Goal: Task Accomplishment & Management: Complete application form

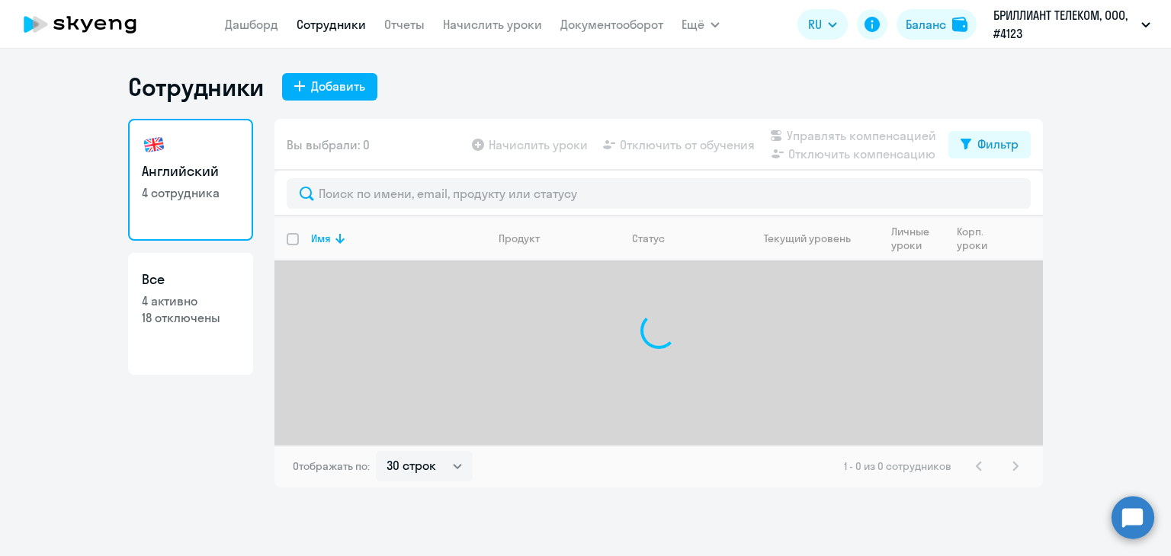
select select "30"
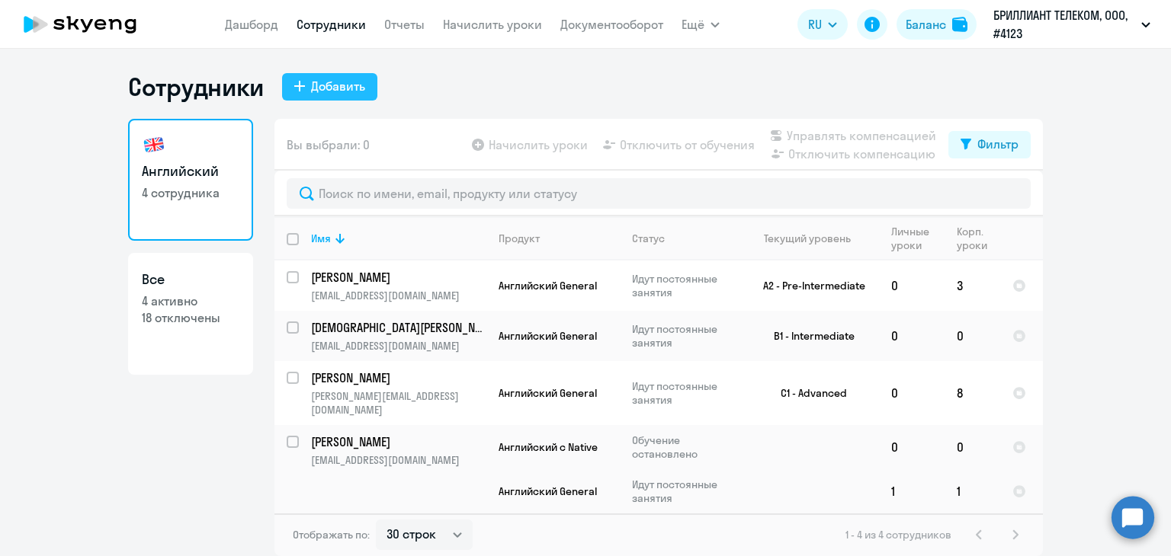
click at [335, 87] on div "Добавить" at bounding box center [338, 86] width 54 height 18
select select "english_adult_not_native_speaker"
select select "3"
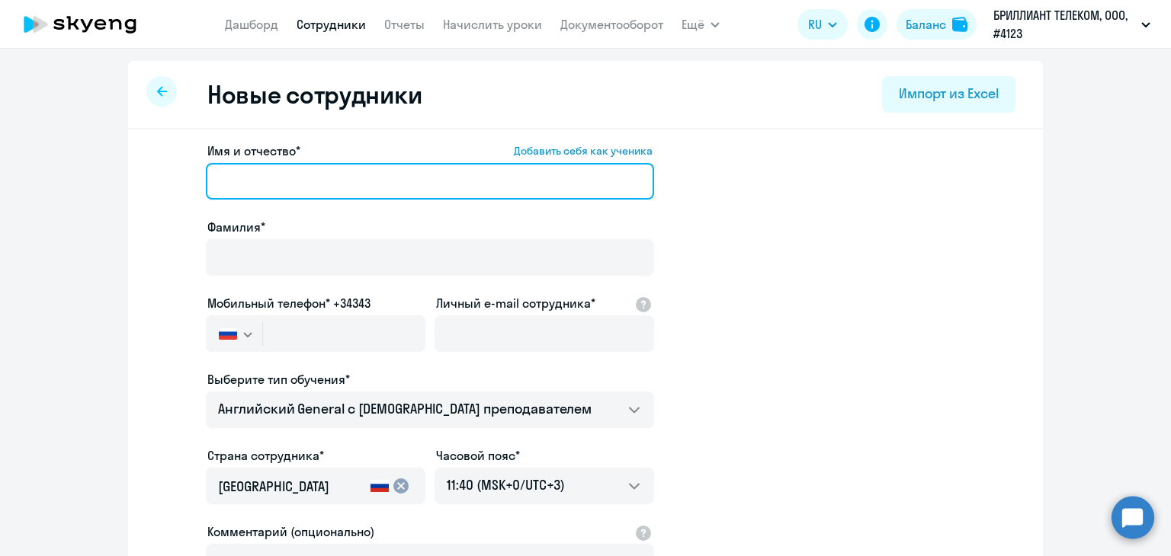
click at [290, 189] on input "Имя и отчество* Добавить себя как ученика" at bounding box center [430, 181] width 448 height 37
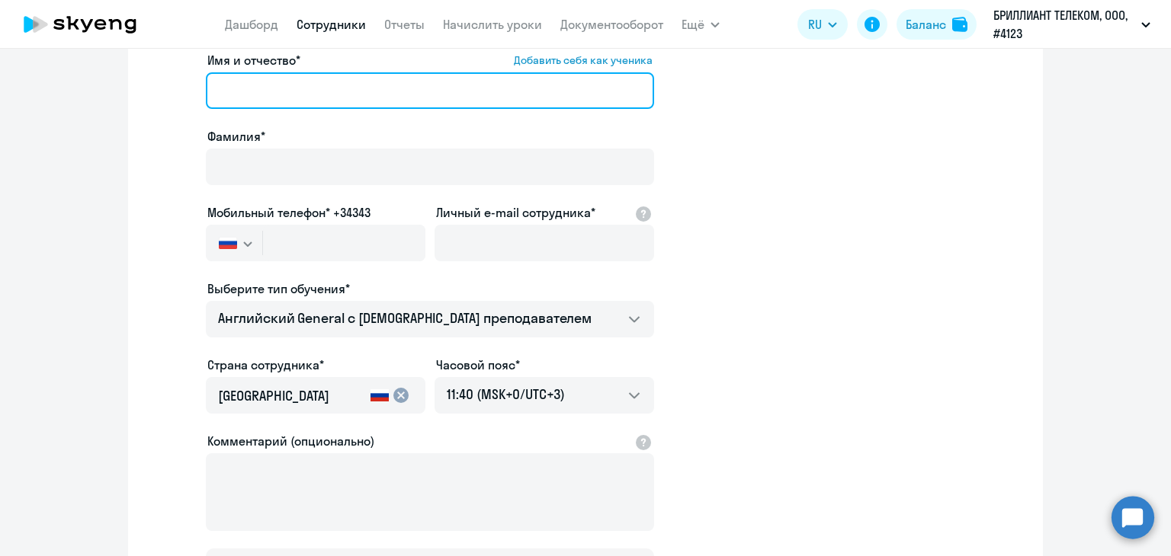
scroll to position [152, 0]
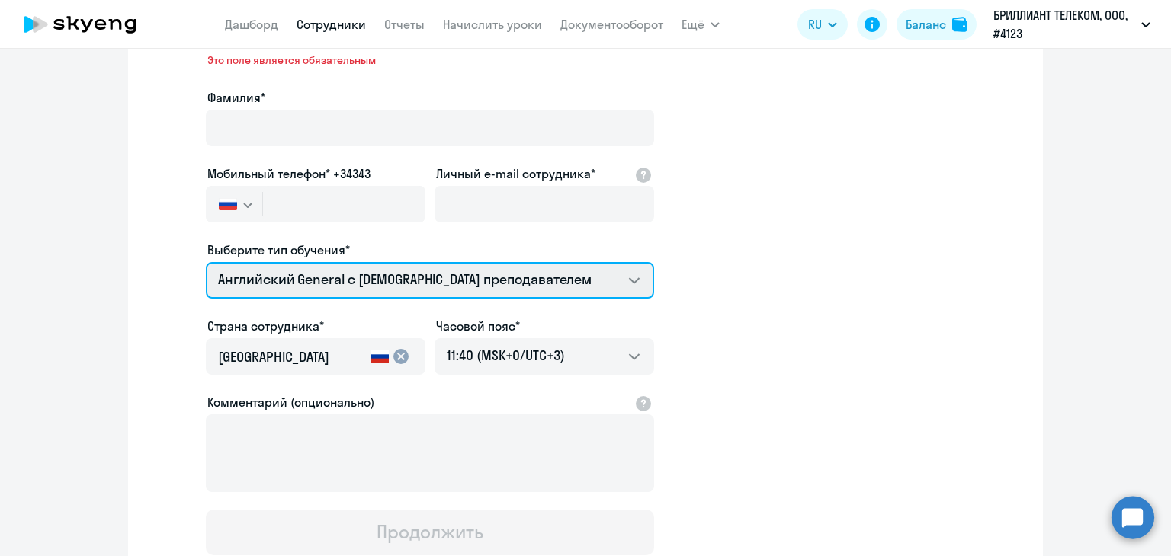
click at [482, 262] on select "Английский General с русскоговорящим преподавателем Английский General с англог…" at bounding box center [430, 280] width 448 height 37
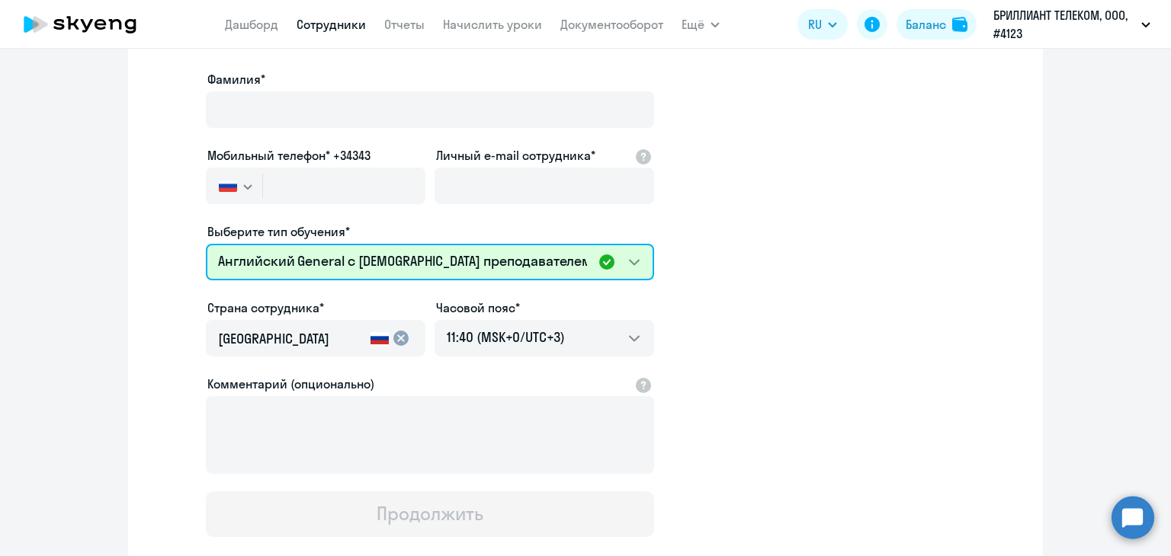
scroll to position [36, 0]
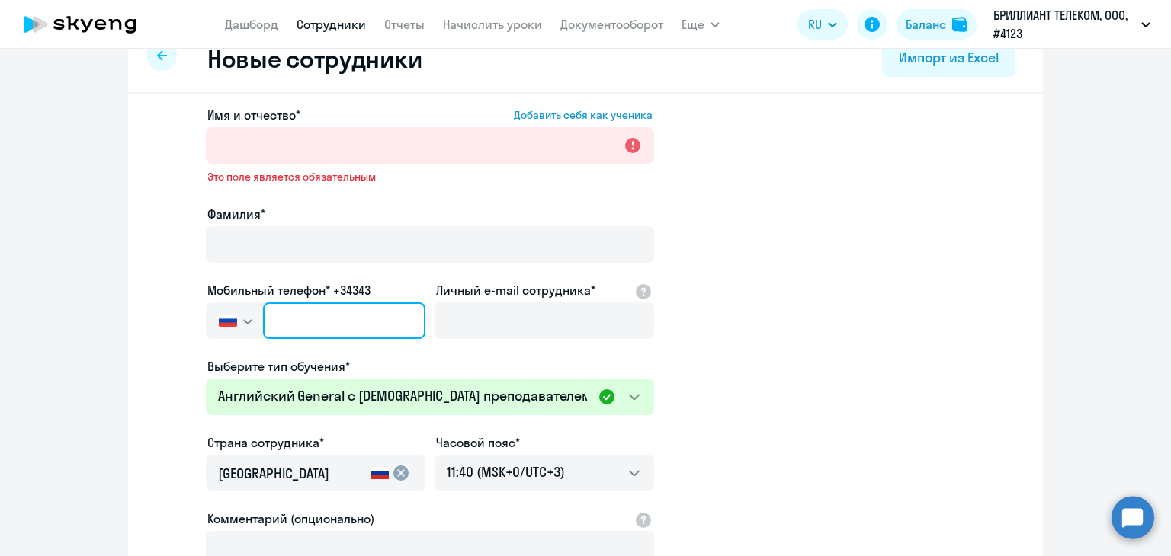
click at [330, 326] on input "text" at bounding box center [344, 321] width 162 height 37
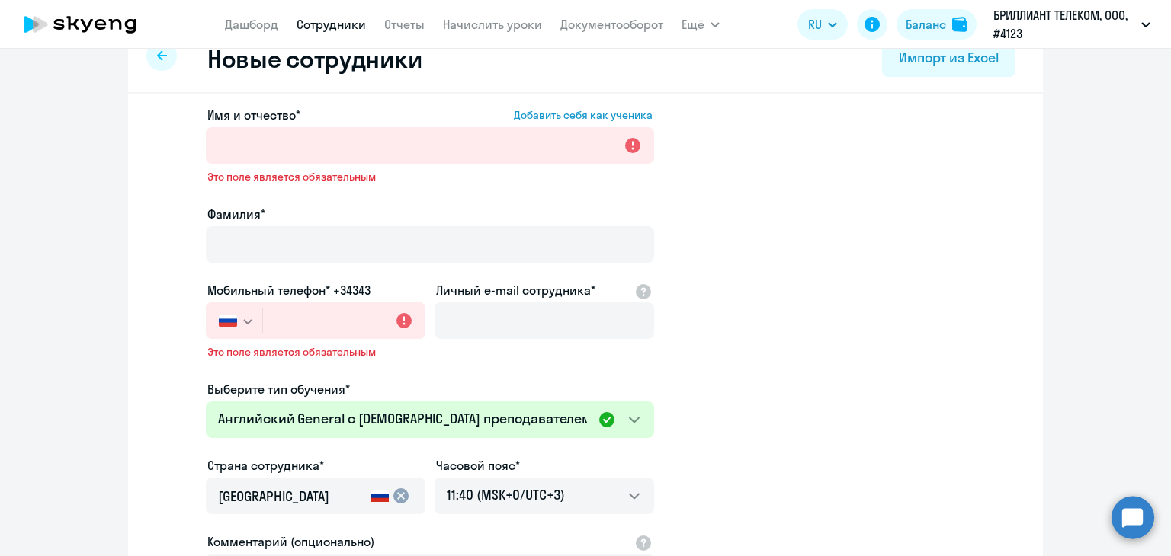
click at [232, 318] on button "button" at bounding box center [234, 321] width 56 height 37
click at [843, 297] on app-new-student-form "Имя и отчество* Добавить себя как ученика Это поле является обязательным Фамили…" at bounding box center [585, 400] width 866 height 589
click at [567, 326] on input "Личный e-mail сотрудника*" at bounding box center [544, 321] width 220 height 37
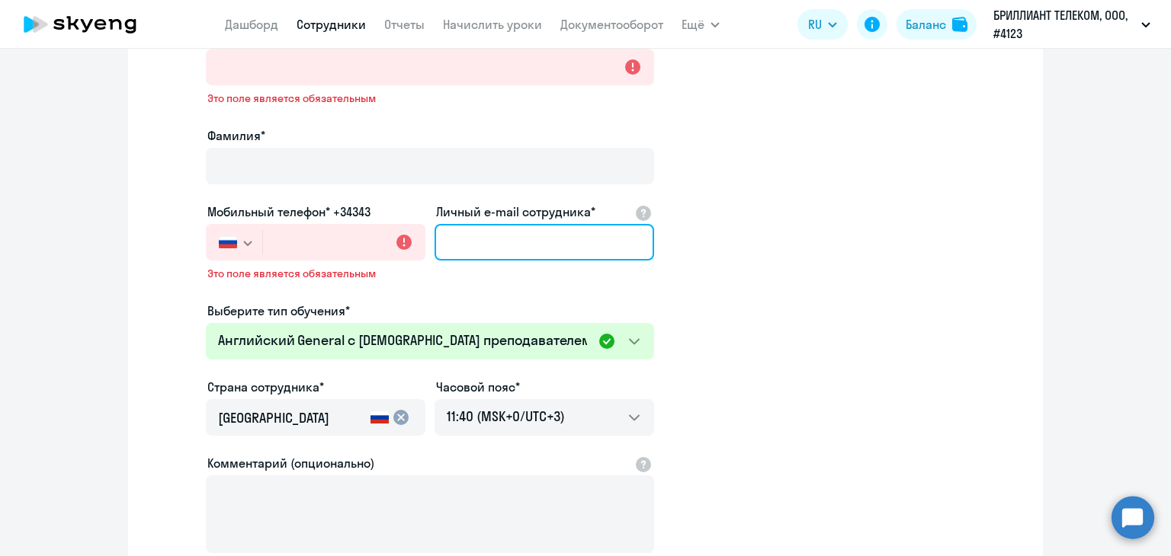
scroll to position [188, 0]
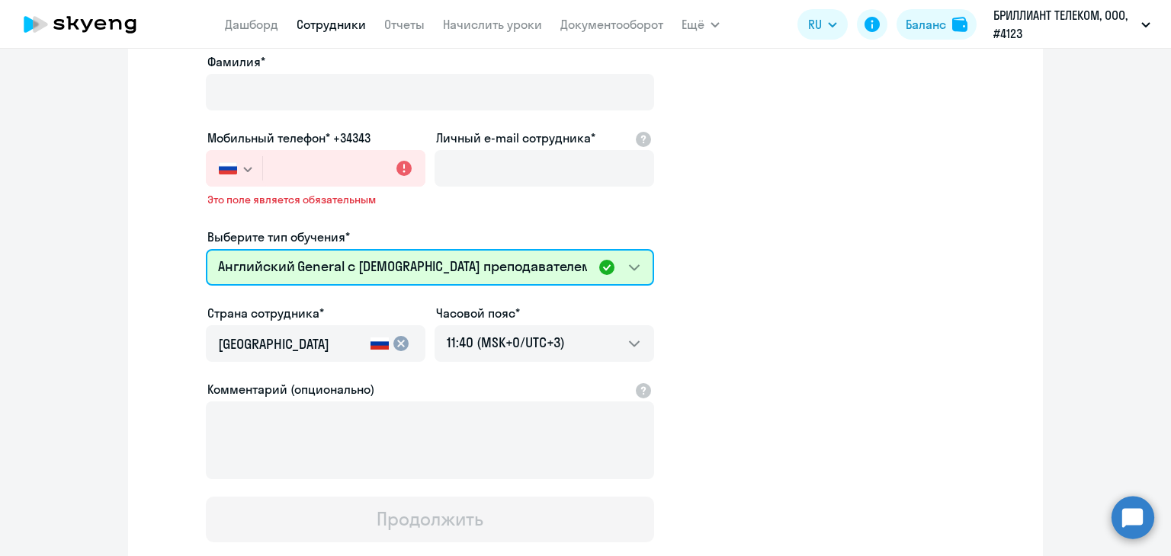
click at [626, 275] on select "Английский General с русскоговорящим преподавателем Английский General с англог…" at bounding box center [430, 267] width 448 height 37
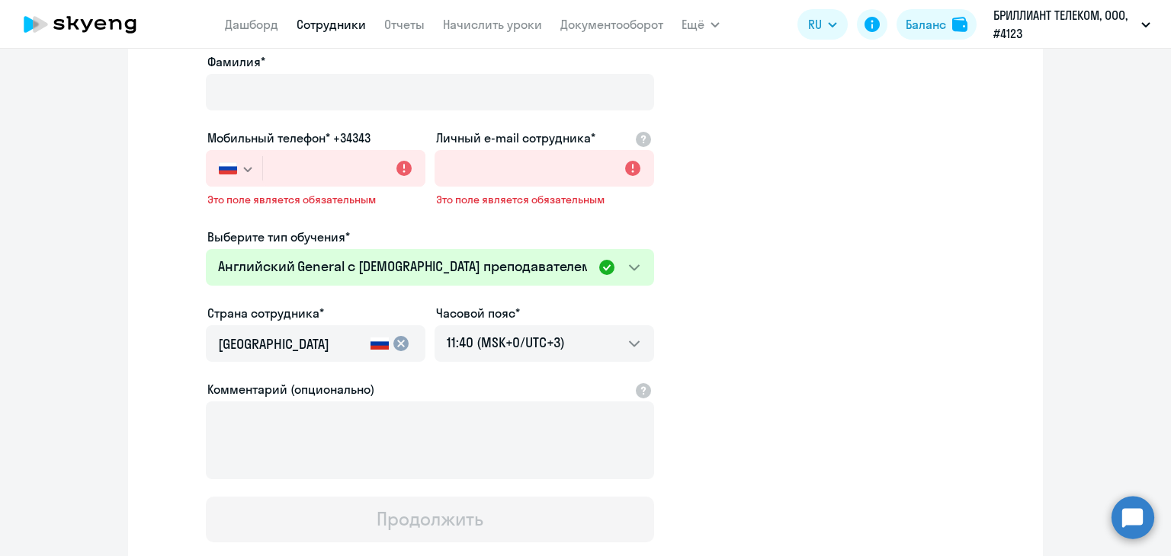
click at [857, 284] on app-new-student-form "Имя и отчество* Добавить себя как ученика Это поле является обязательным Фамили…" at bounding box center [585, 248] width 866 height 589
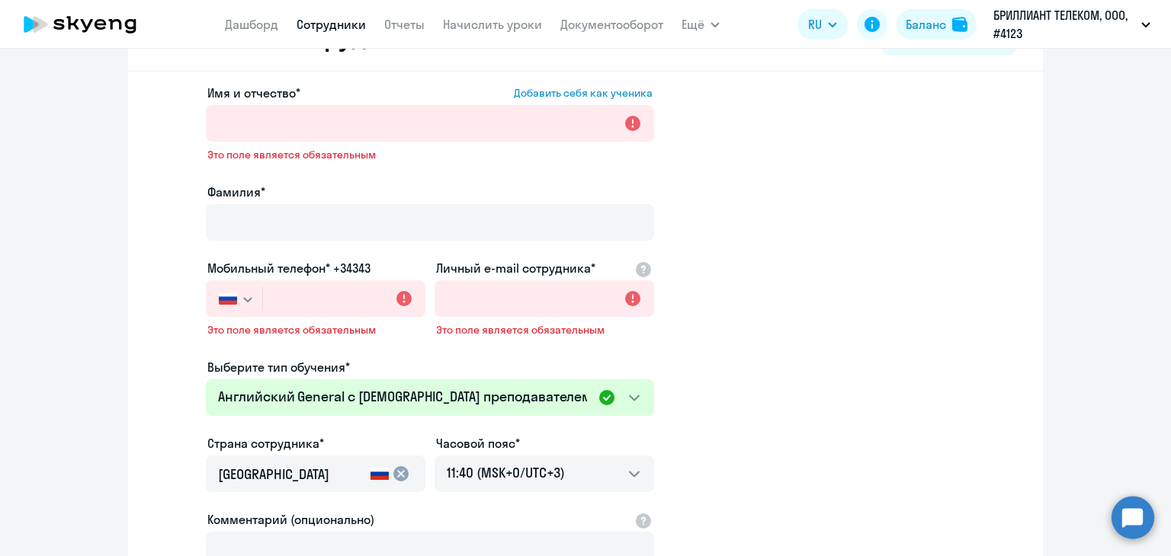
scroll to position [36, 0]
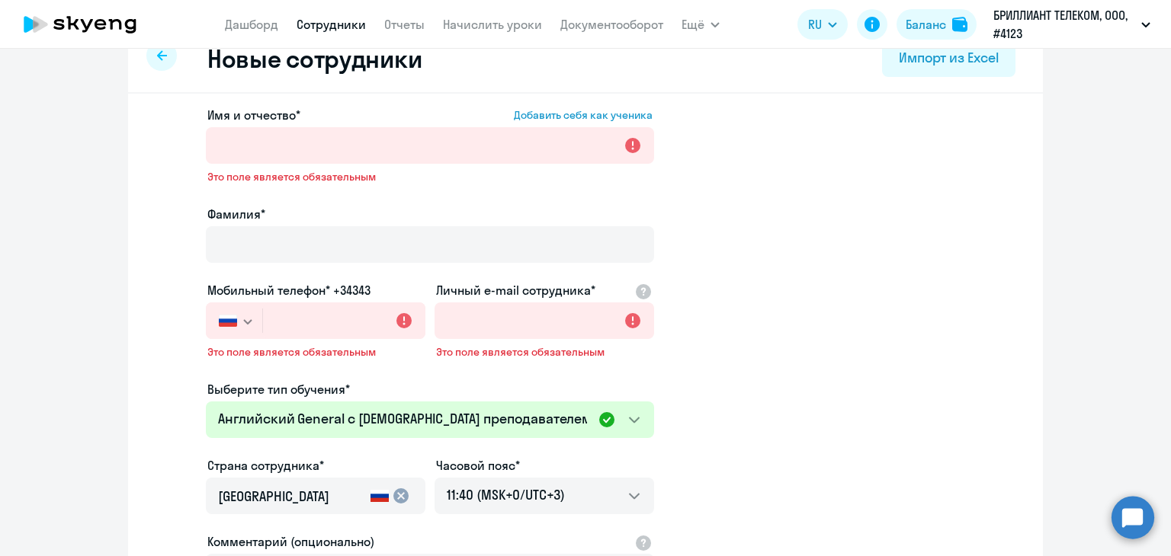
click at [243, 319] on icon "button" at bounding box center [247, 321] width 9 height 5
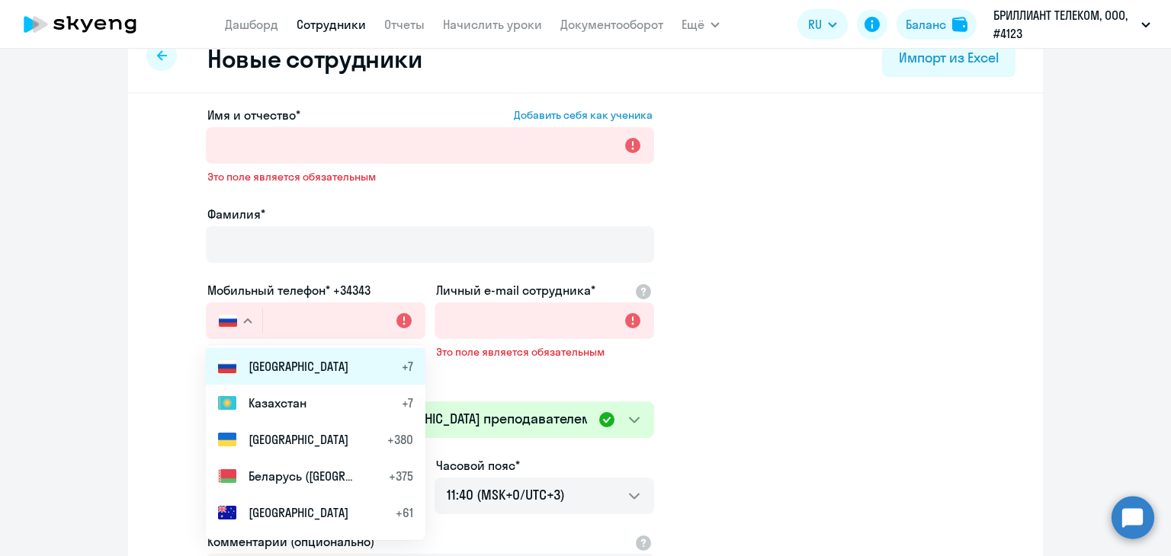
click at [253, 365] on span "[GEOGRAPHIC_DATA]" at bounding box center [298, 366] width 100 height 18
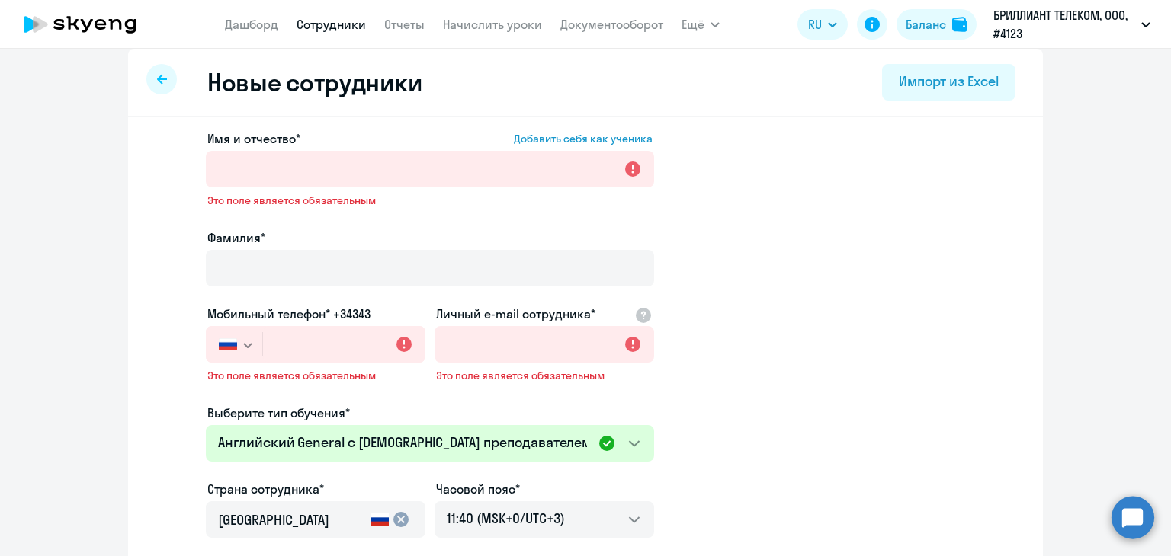
scroll to position [0, 0]
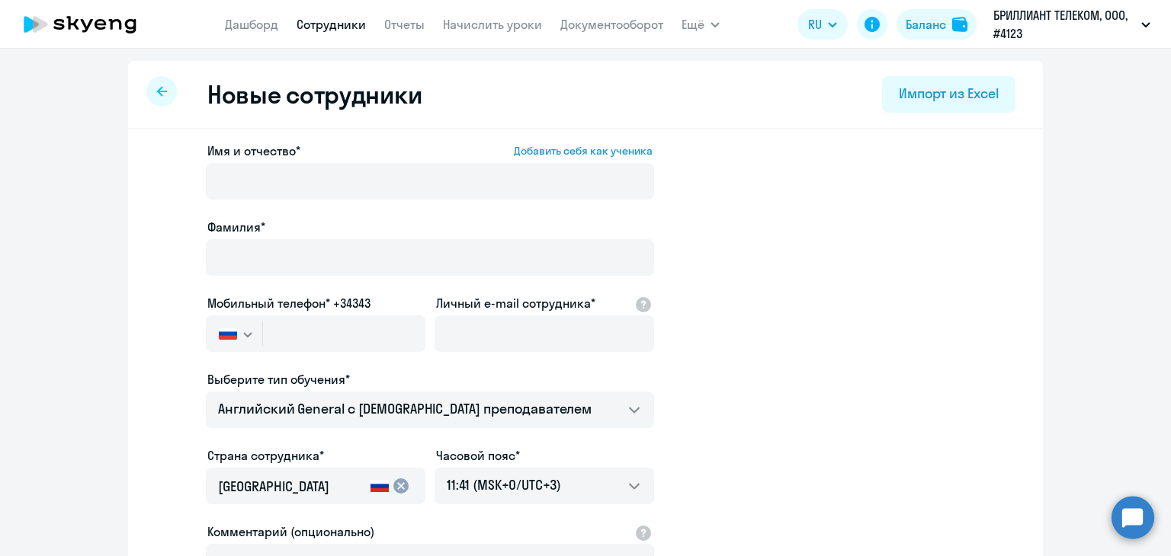
select select "english_adult_not_native_speaker"
select select "3"
click at [243, 333] on icon "button" at bounding box center [247, 334] width 9 height 5
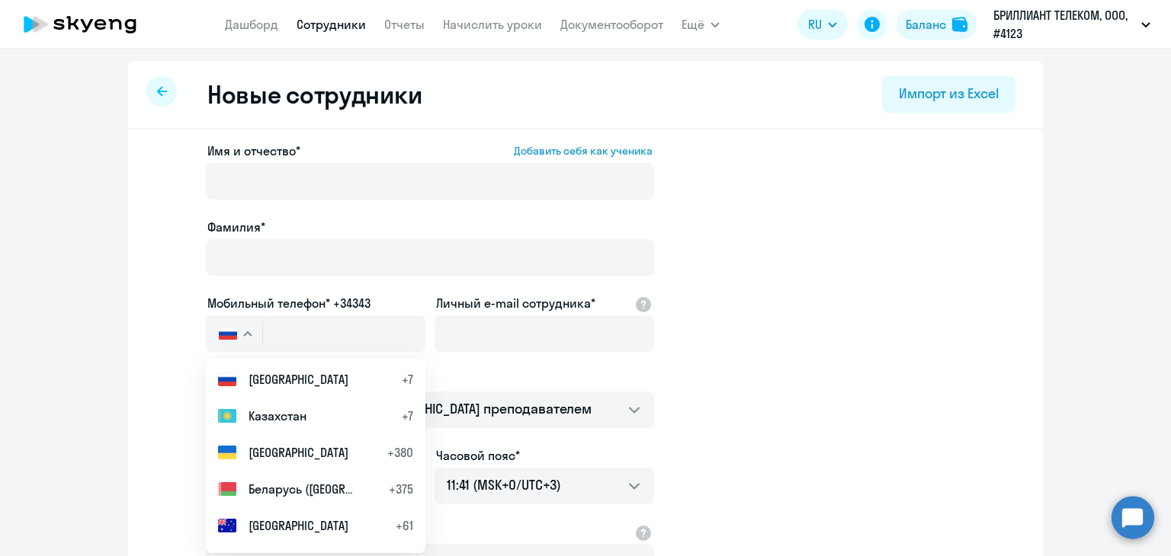
click at [277, 388] on span "[GEOGRAPHIC_DATA]" at bounding box center [298, 379] width 100 height 18
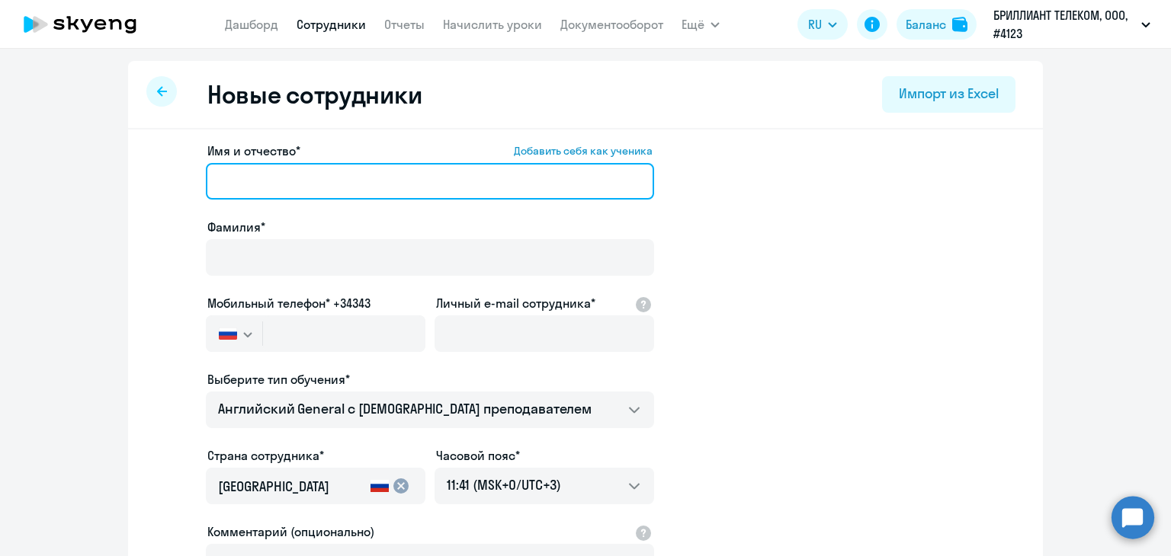
click at [320, 171] on input "Имя и отчество* Добавить себя как ученика" at bounding box center [430, 181] width 448 height 37
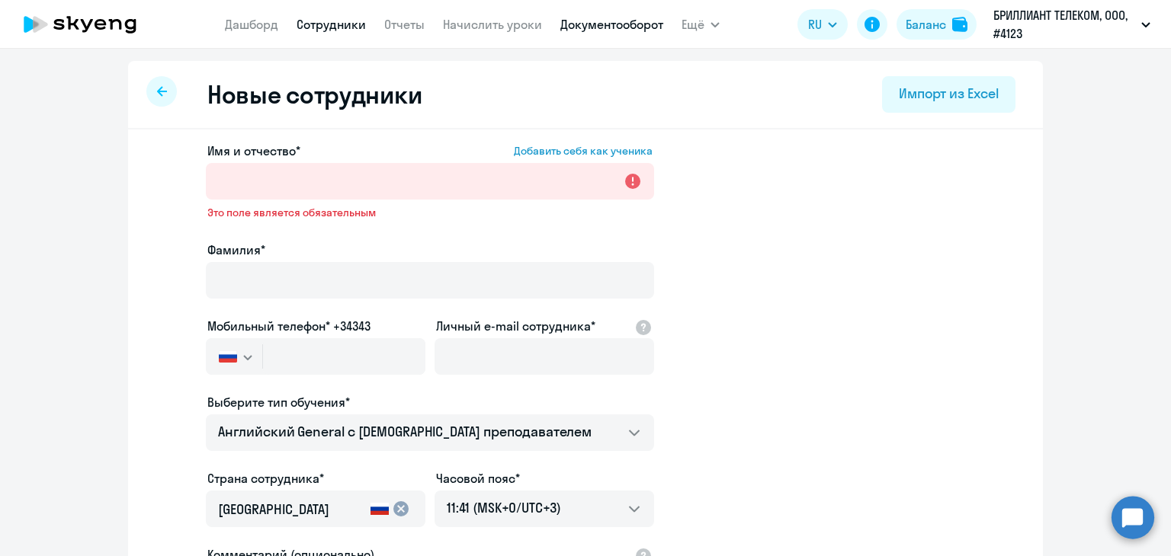
click at [562, 22] on link "Документооборот" at bounding box center [611, 24] width 103 height 15
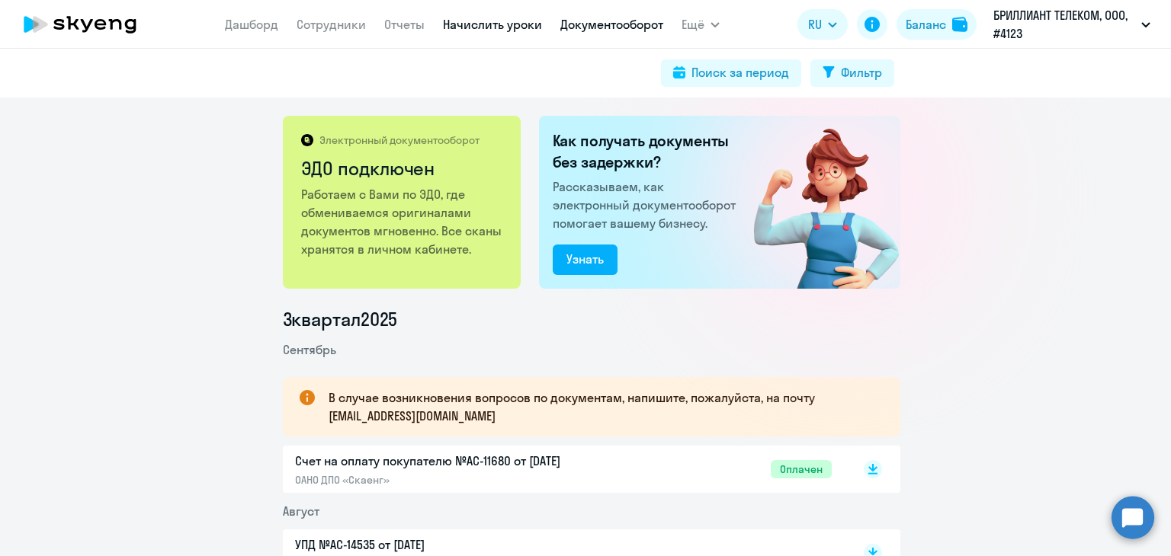
click at [524, 20] on link "Начислить уроки" at bounding box center [492, 24] width 99 height 15
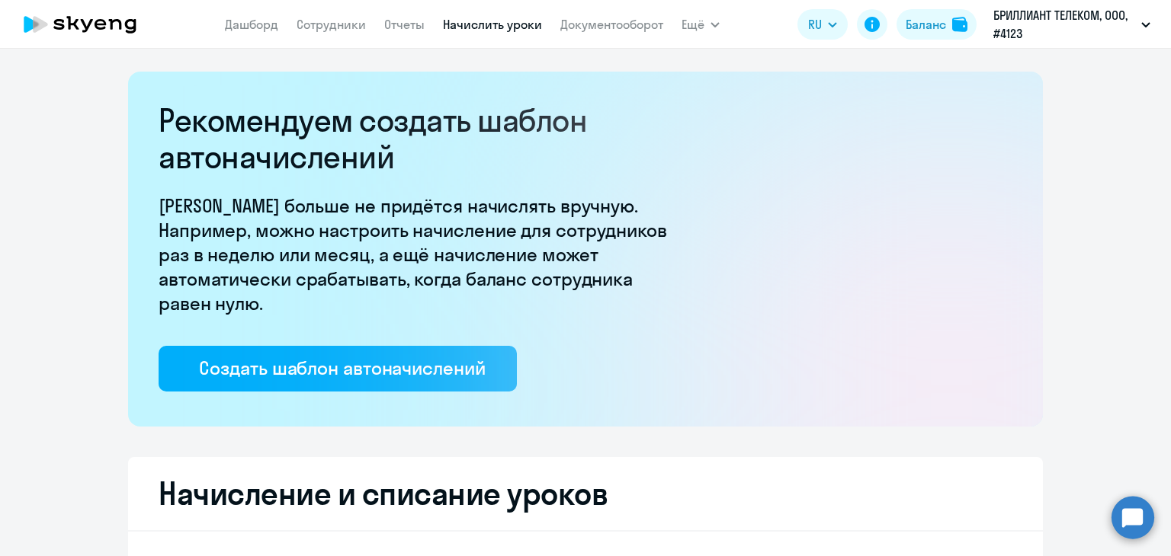
select select "10"
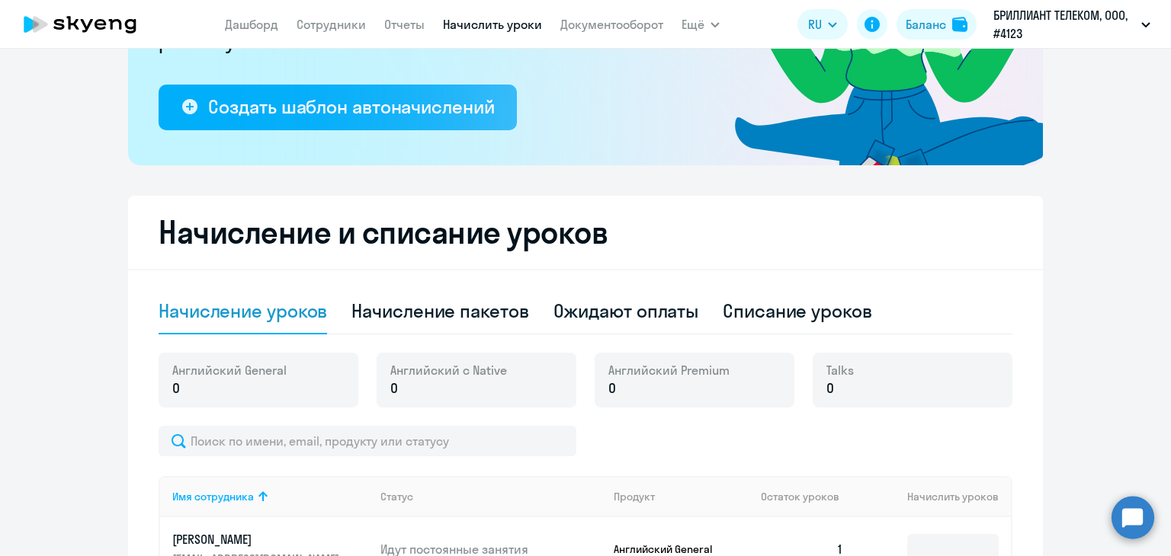
scroll to position [381, 0]
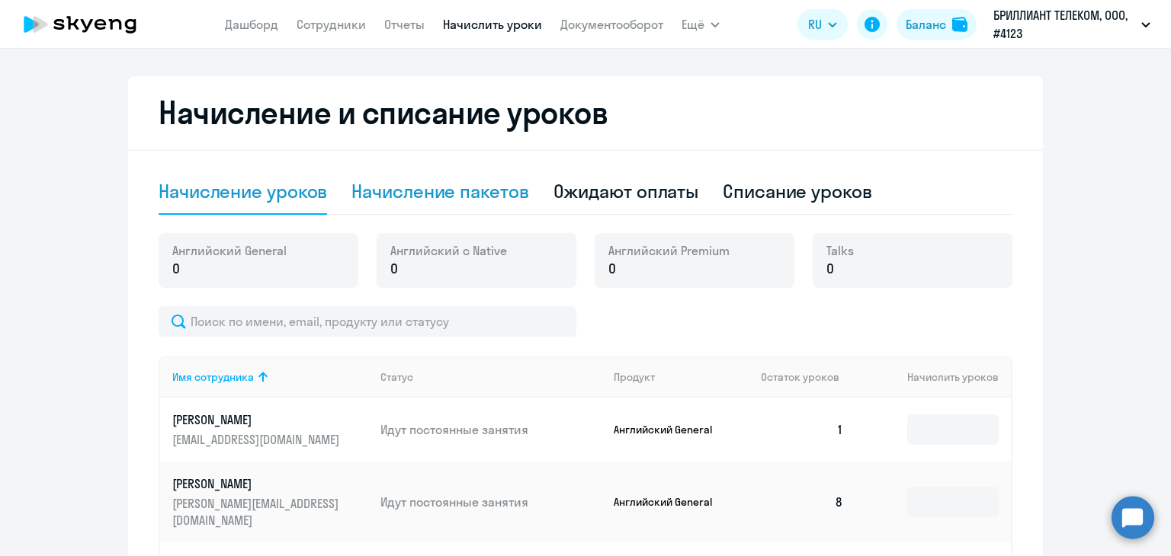
click at [405, 190] on div "Начисление пакетов" at bounding box center [439, 191] width 177 height 24
select select "10"
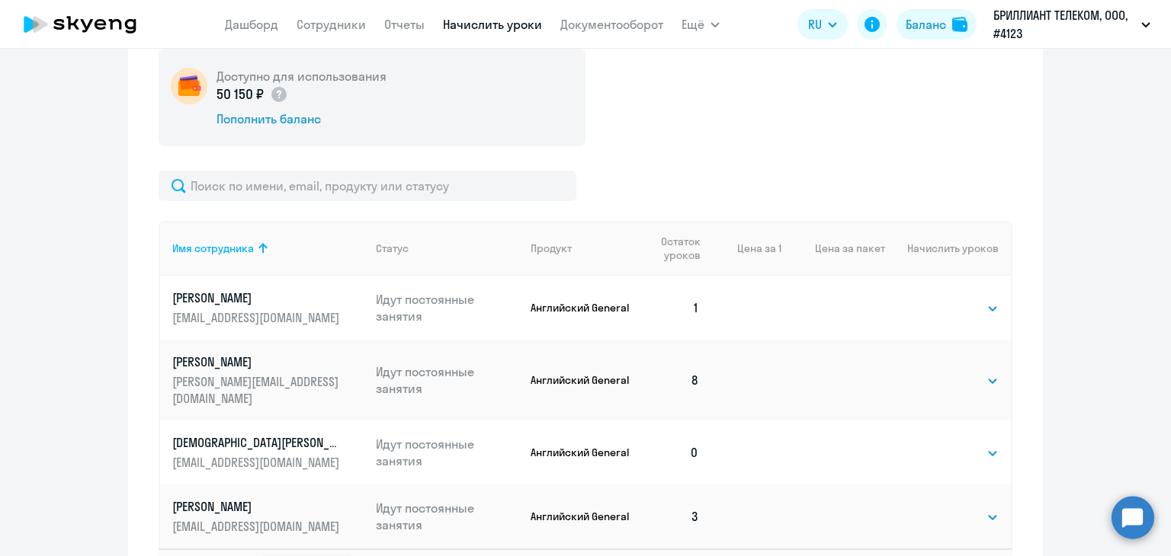
scroll to position [669, 0]
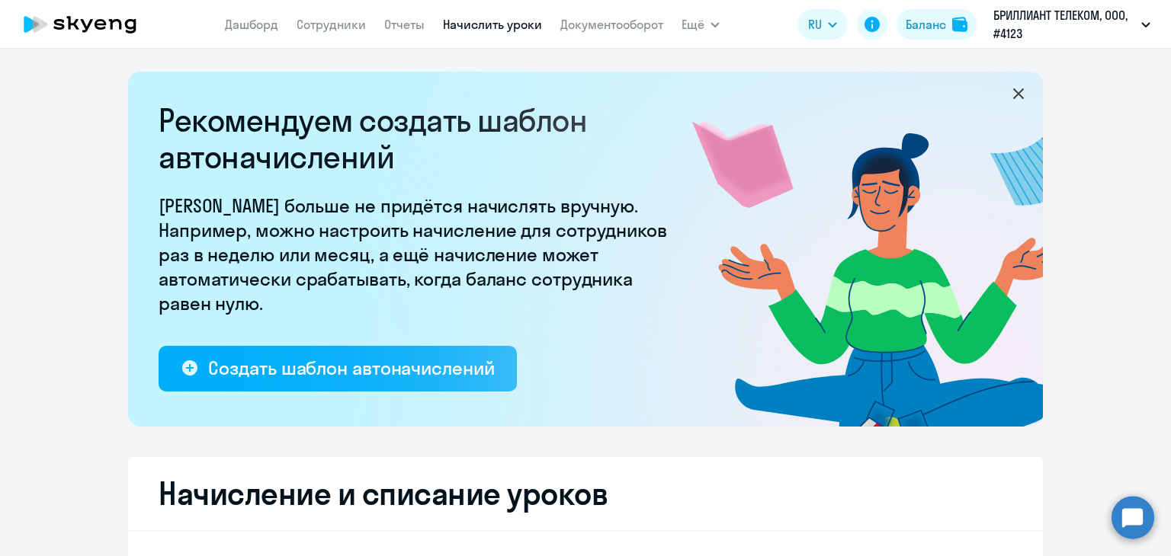
select select "10"
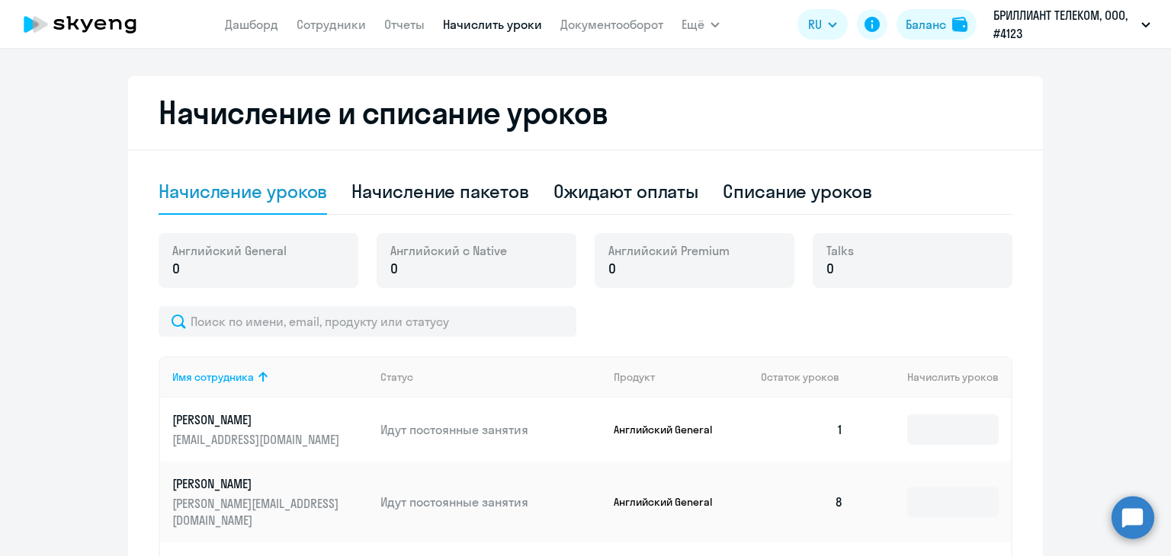
scroll to position [671, 0]
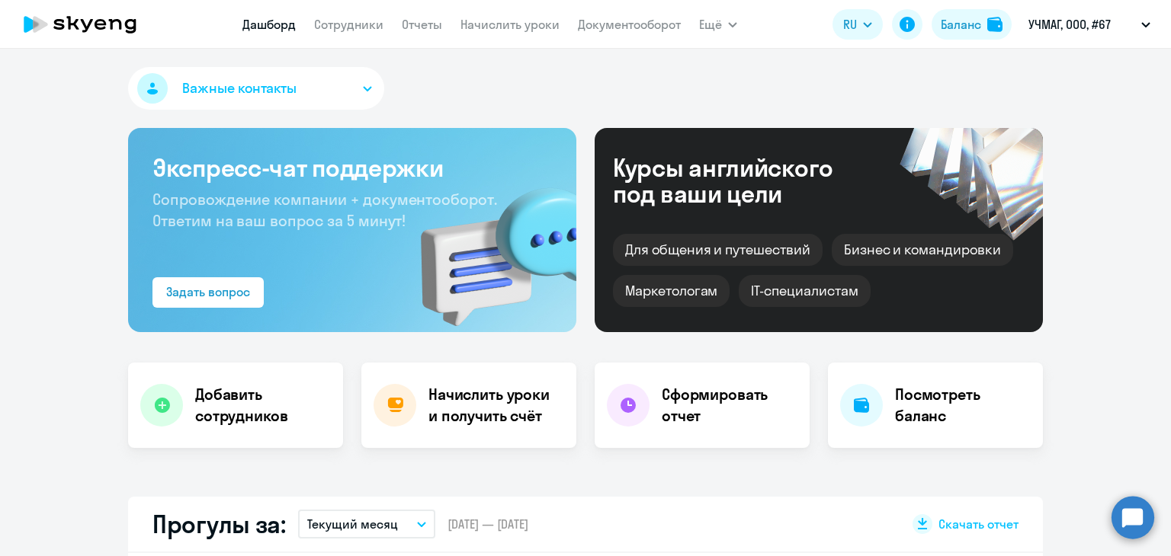
select select "30"
click at [523, 27] on link "Начислить уроки" at bounding box center [509, 24] width 99 height 15
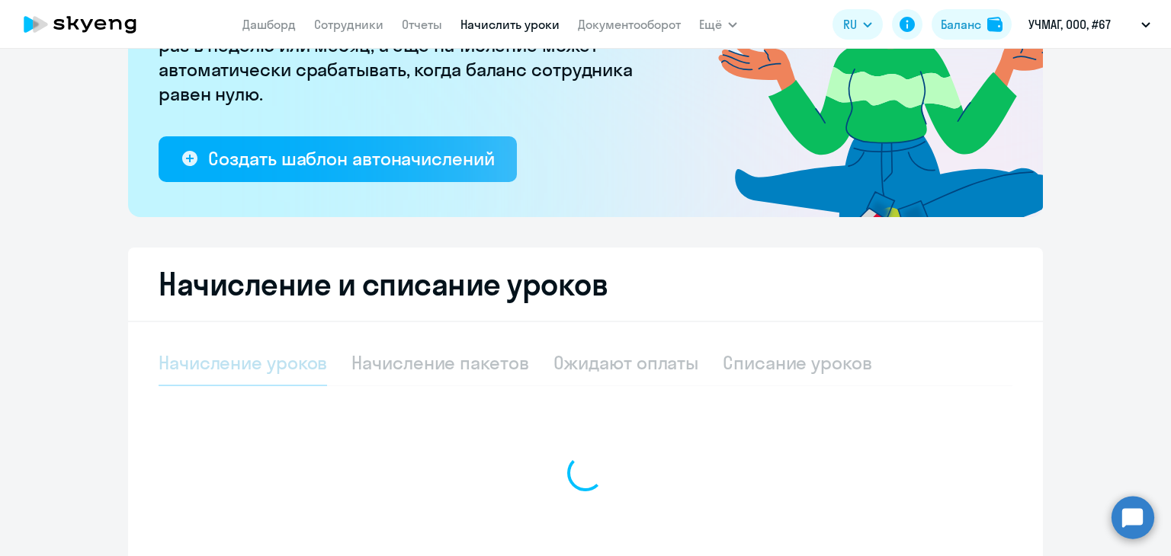
select select "10"
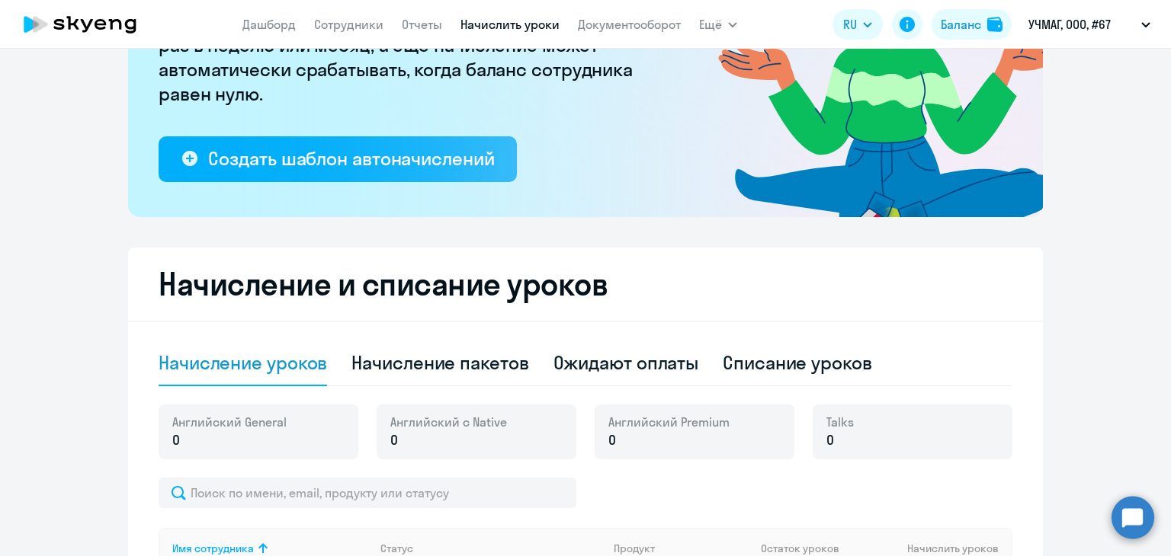
scroll to position [305, 0]
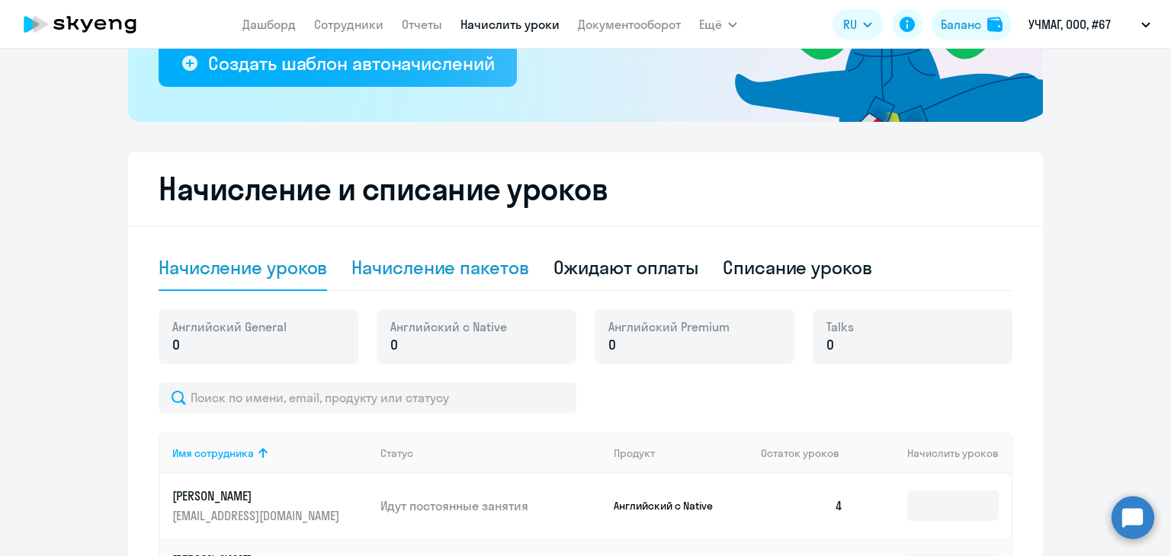
click at [455, 259] on div "Начисление пакетов" at bounding box center [439, 267] width 177 height 24
select select "10"
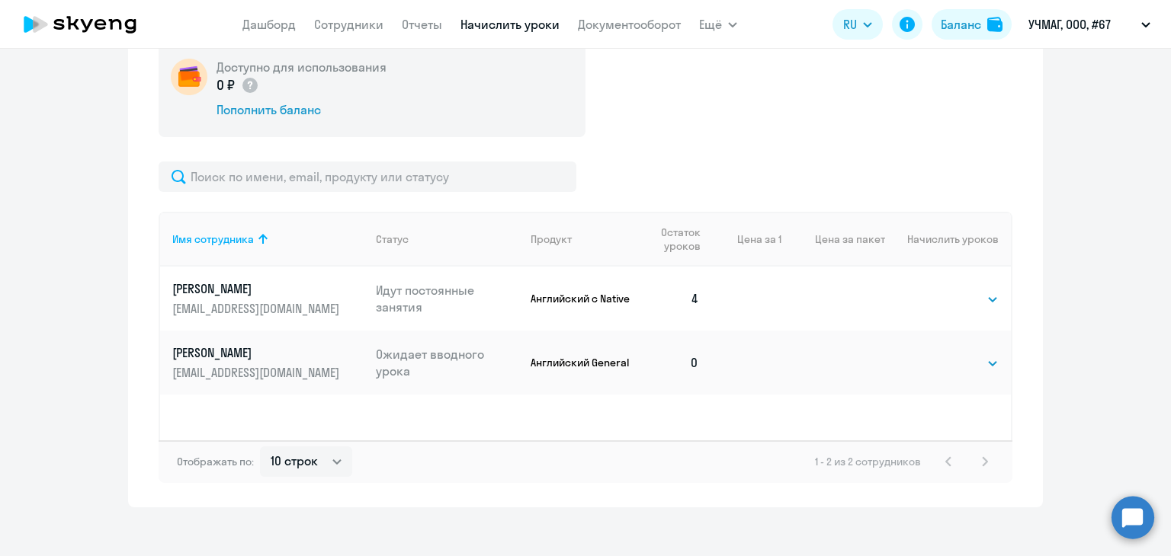
scroll to position [587, 0]
